Goal: Task Accomplishment & Management: Use online tool/utility

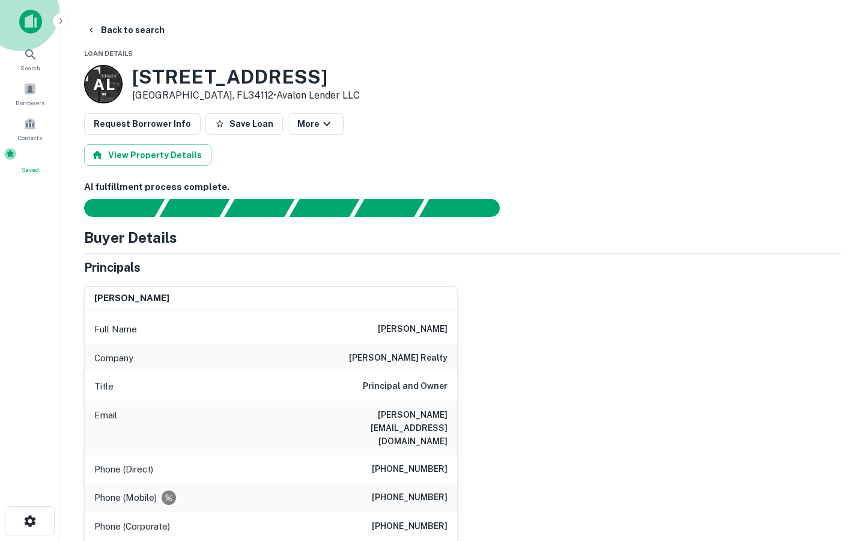
click at [17, 159] on span at bounding box center [10, 153] width 13 height 13
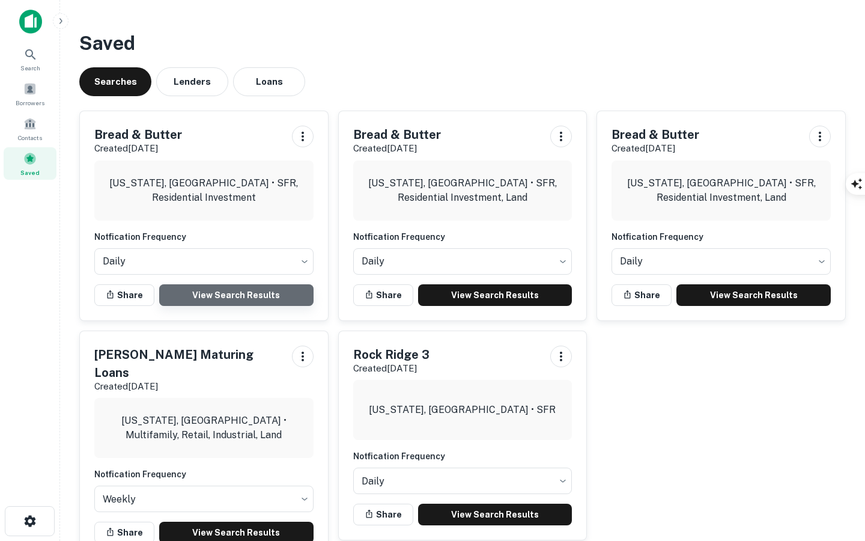
click at [238, 299] on link "View Search Results" at bounding box center [236, 295] width 154 height 22
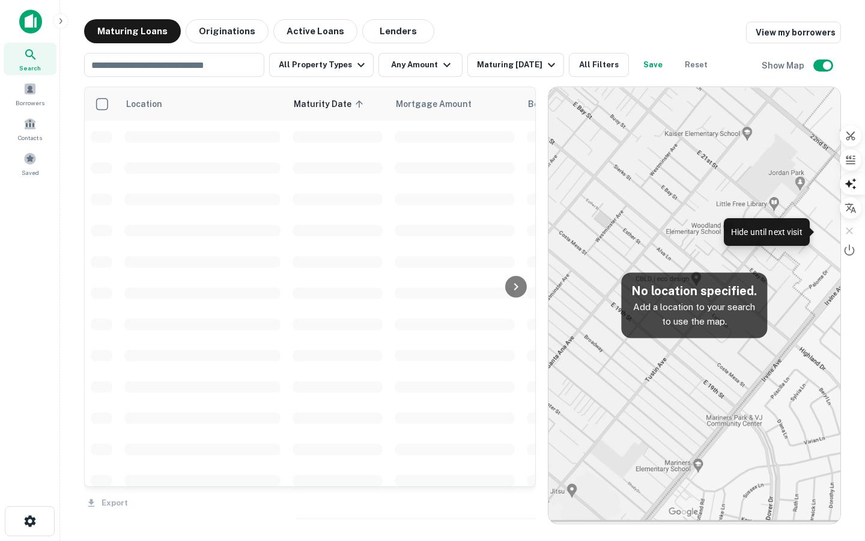
click at [849, 227] on icon "button" at bounding box center [849, 231] width 12 height 12
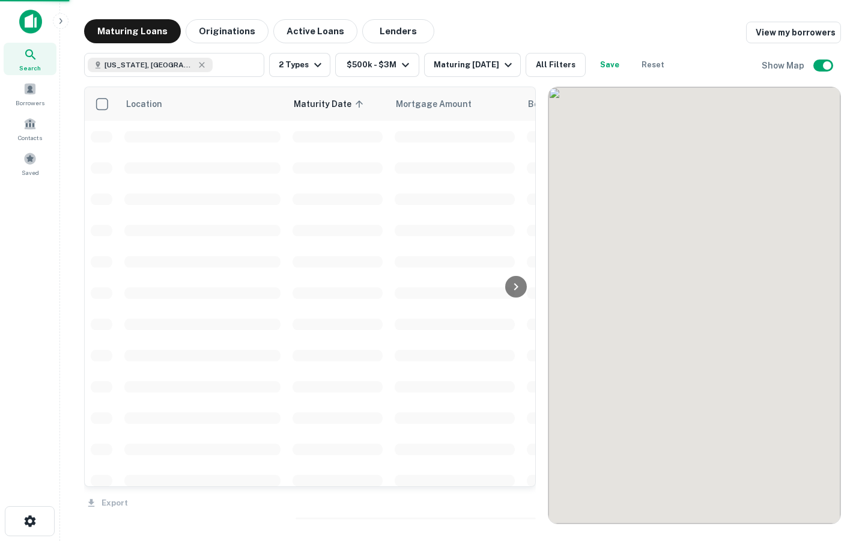
click at [0, 540] on div at bounding box center [0, 541] width 0 height 0
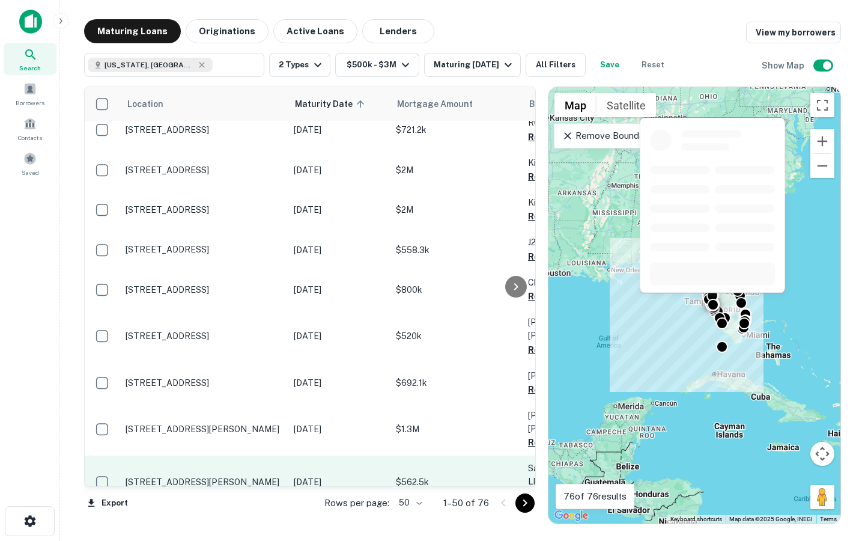
scroll to position [348, 0]
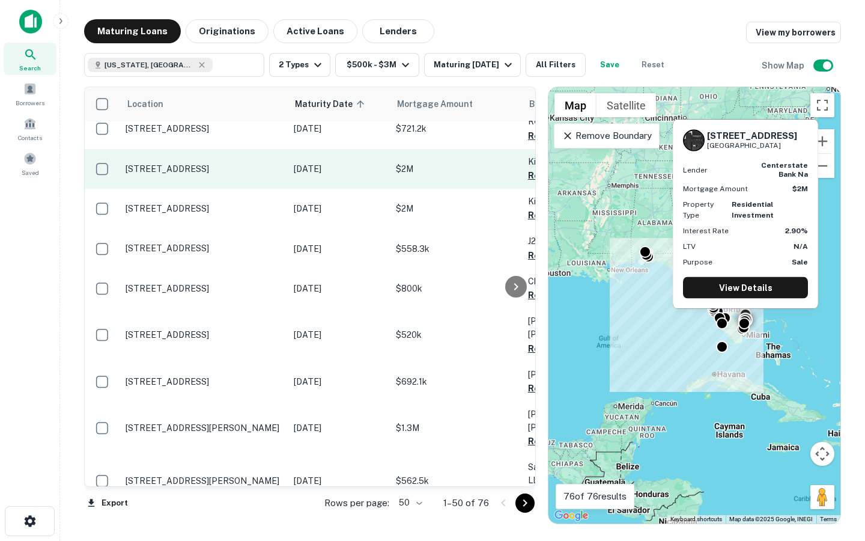
click at [216, 169] on p "[STREET_ADDRESS]" at bounding box center [204, 168] width 156 height 11
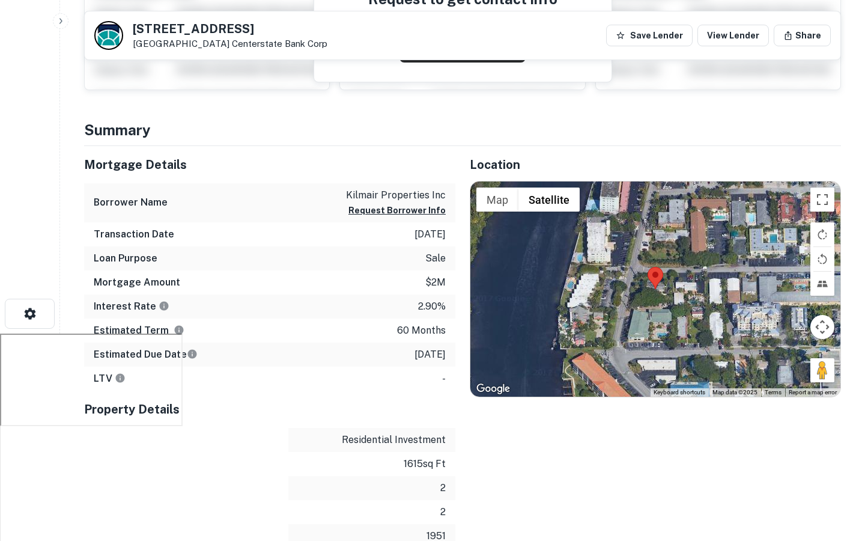
scroll to position [198, 0]
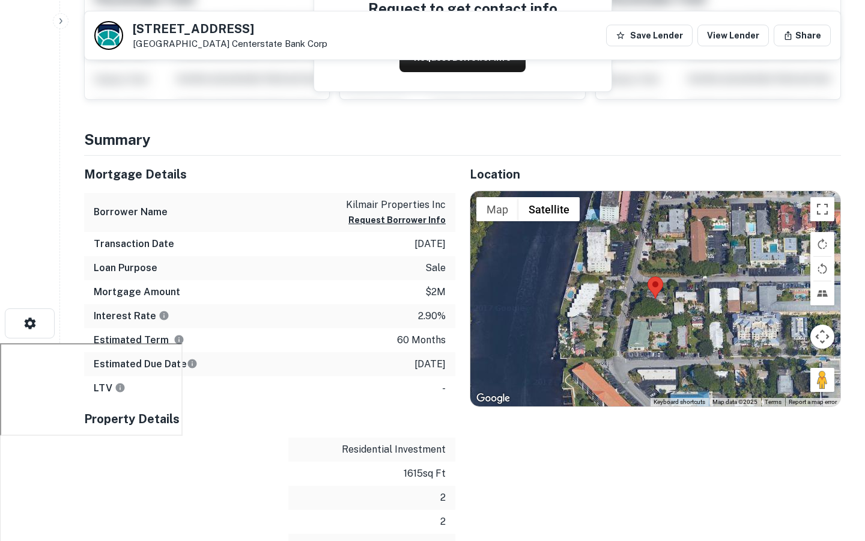
click at [443, 270] on p "sale" at bounding box center [435, 268] width 20 height 14
click at [420, 274] on div "Loan Purpose sale" at bounding box center [269, 268] width 371 height 24
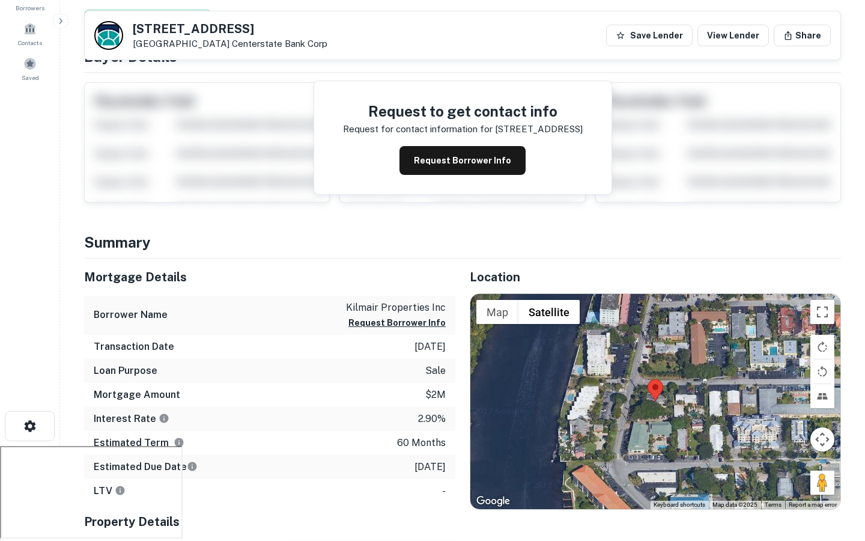
scroll to position [0, 0]
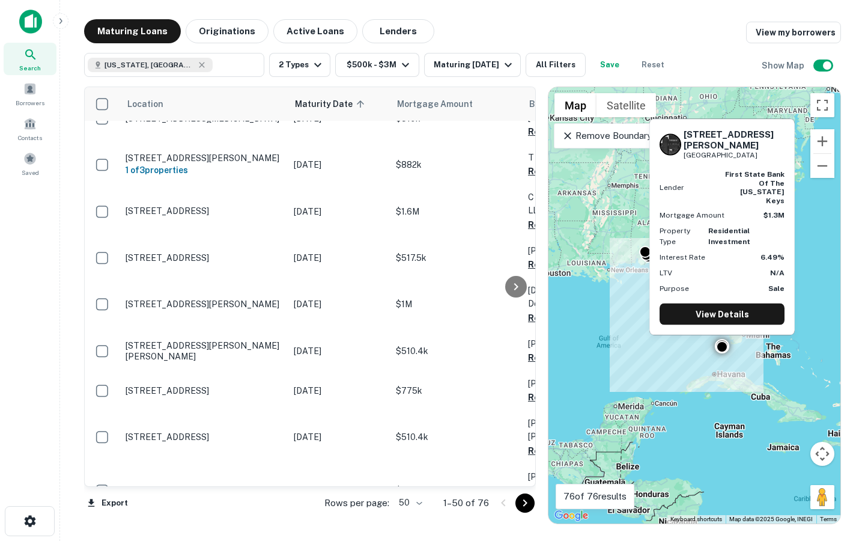
scroll to position [1696, 0]
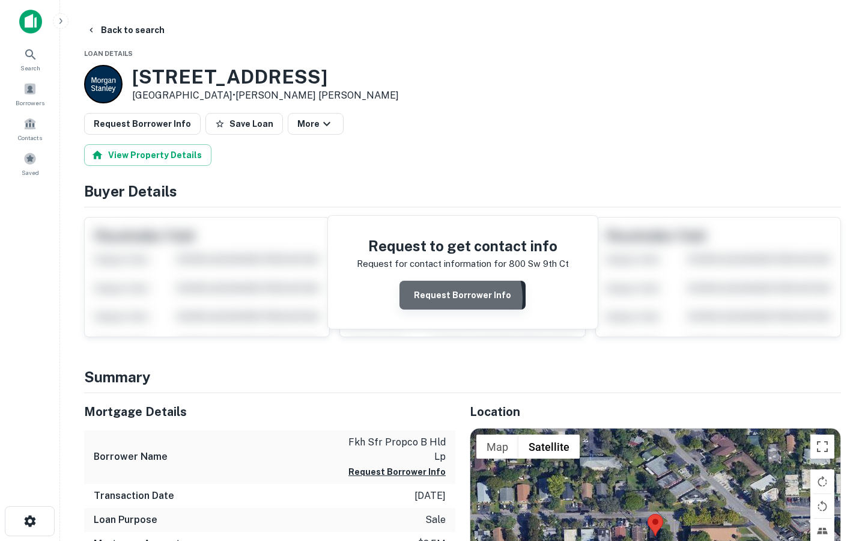
click at [452, 298] on button "Request Borrower Info" at bounding box center [462, 295] width 126 height 29
